Goal: Task Accomplishment & Management: Use online tool/utility

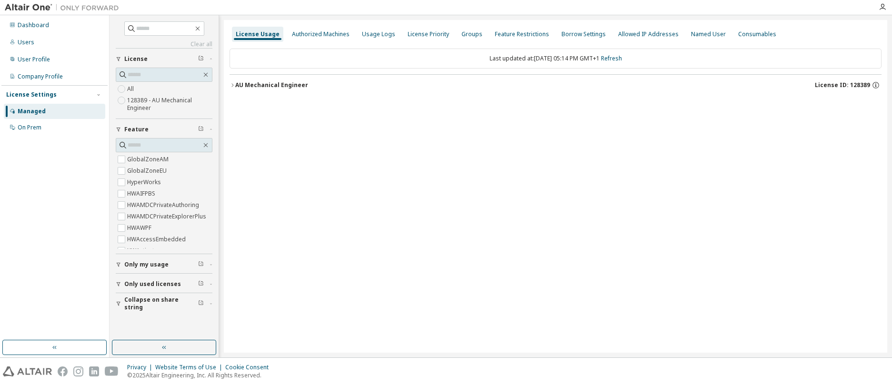
click at [121, 286] on div "button" at bounding box center [120, 284] width 9 height 6
click at [119, 305] on icon "button" at bounding box center [119, 304] width 6 height 6
click at [232, 84] on icon "button" at bounding box center [232, 84] width 2 height 3
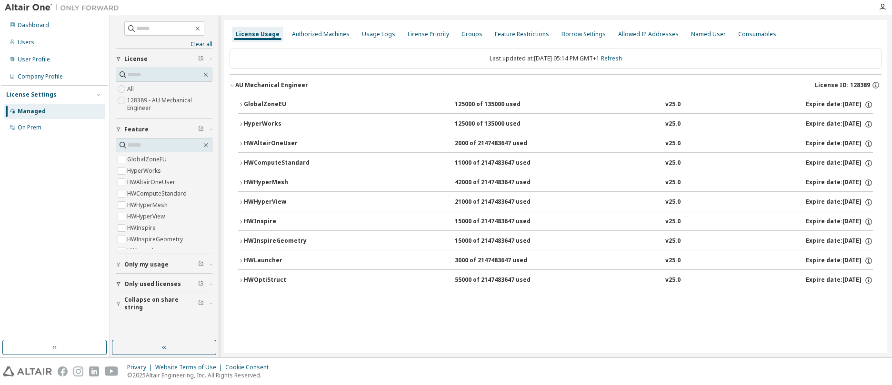
click at [241, 103] on icon "button" at bounding box center [241, 105] width 6 height 6
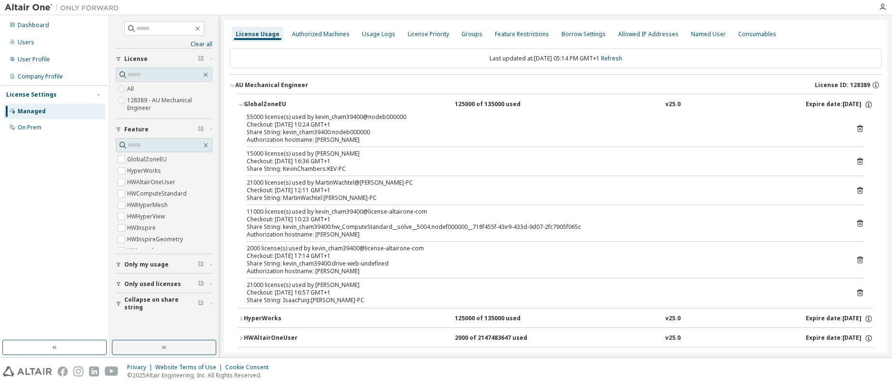
click at [857, 162] on icon at bounding box center [860, 161] width 6 height 7
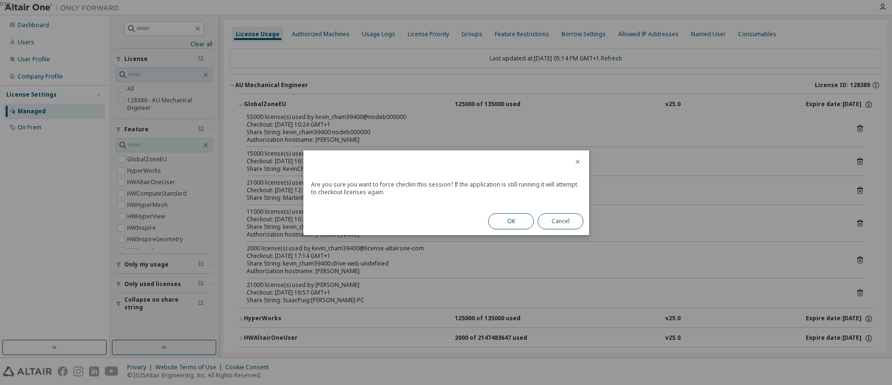
click at [519, 218] on button "OK" at bounding box center [511, 221] width 46 height 16
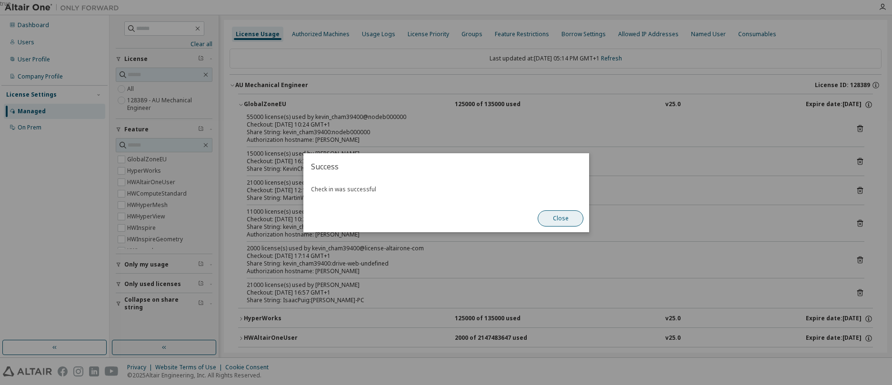
click at [565, 218] on button "Close" at bounding box center [561, 218] width 46 height 16
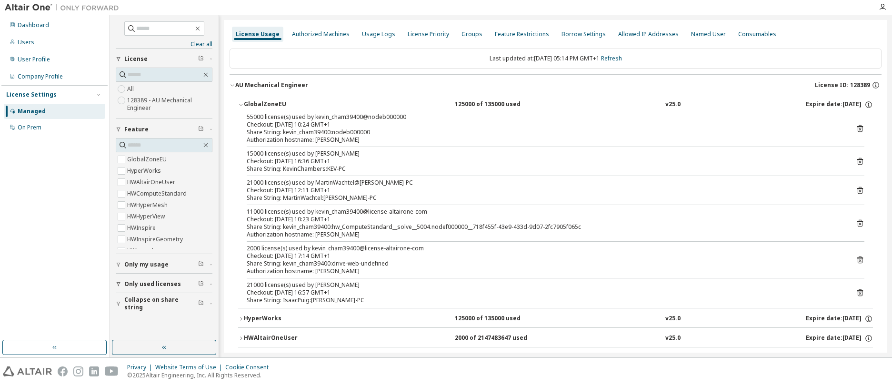
click at [242, 320] on icon "button" at bounding box center [241, 319] width 6 height 6
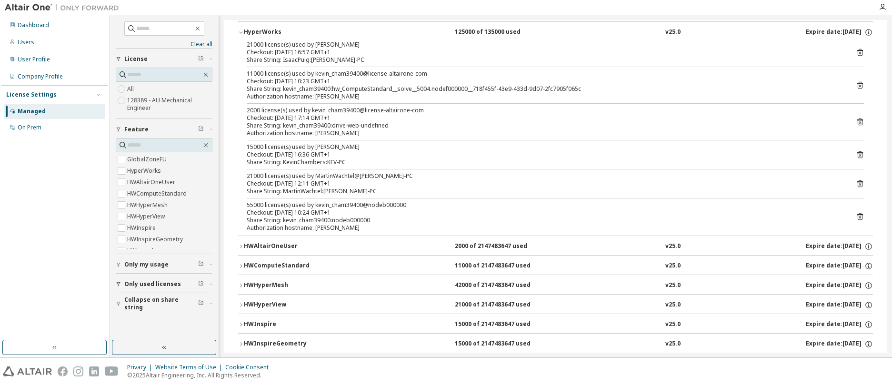
scroll to position [343, 0]
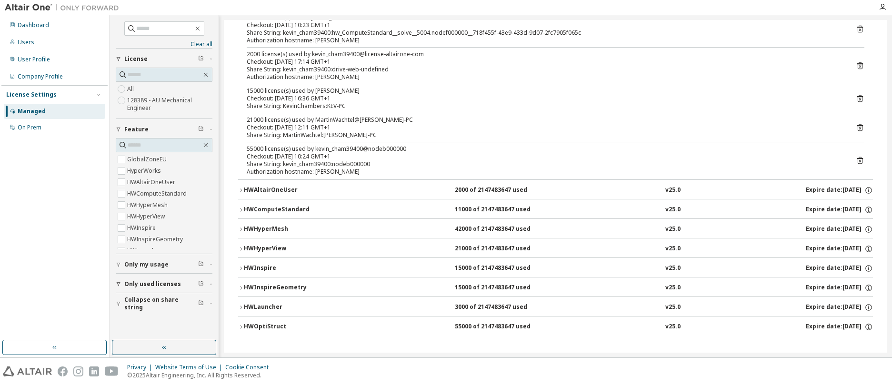
click at [239, 267] on icon "button" at bounding box center [241, 269] width 6 height 6
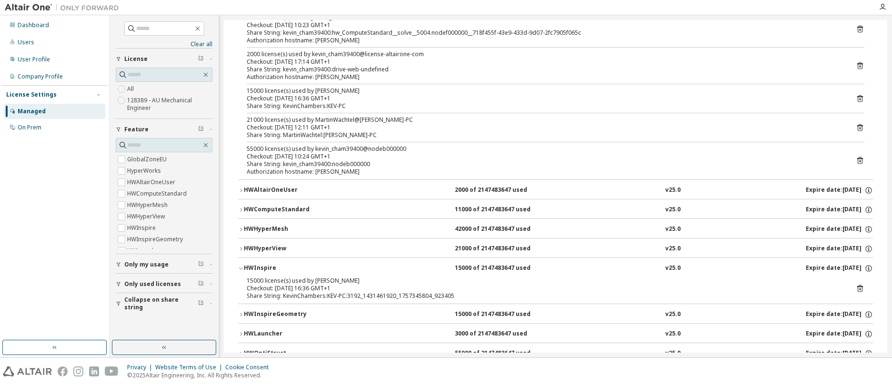
click at [856, 288] on icon at bounding box center [860, 288] width 9 height 9
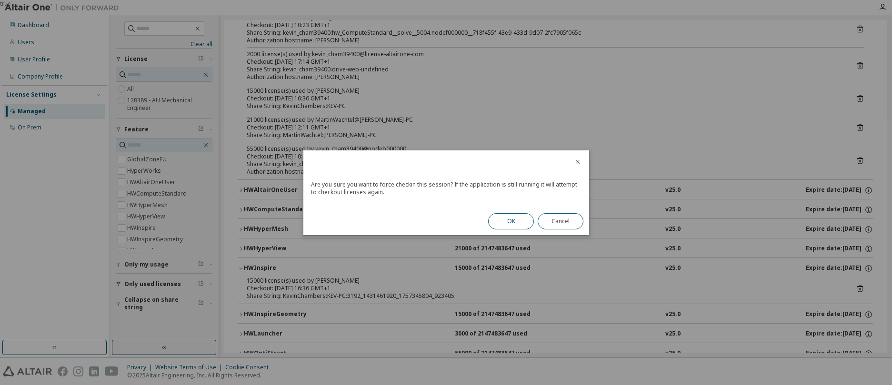
click at [523, 220] on button "OK" at bounding box center [511, 221] width 46 height 16
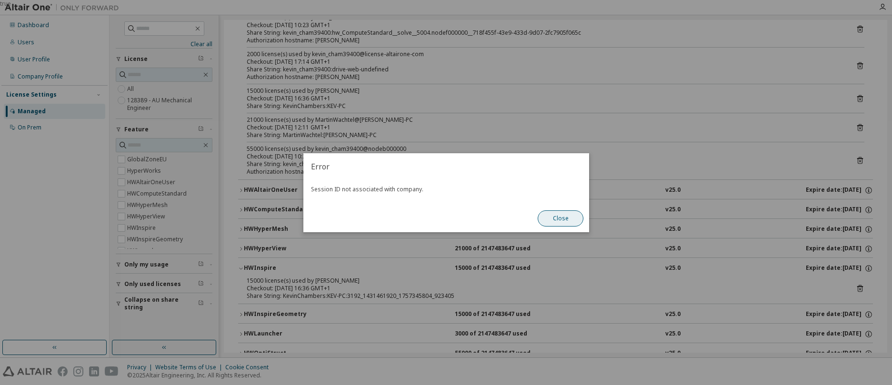
click at [560, 220] on button "Close" at bounding box center [561, 218] width 46 height 16
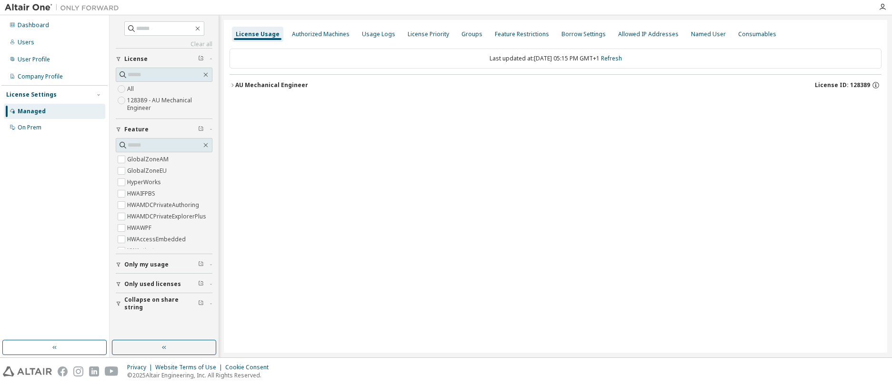
click at [119, 302] on icon "button" at bounding box center [119, 304] width 6 height 6
click at [232, 84] on icon "button" at bounding box center [232, 84] width 2 height 3
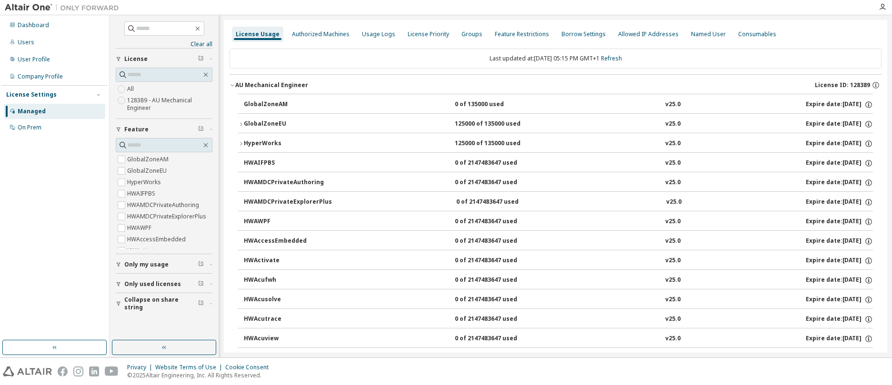
click at [240, 123] on icon "button" at bounding box center [241, 124] width 6 height 6
